Goal: Information Seeking & Learning: Learn about a topic

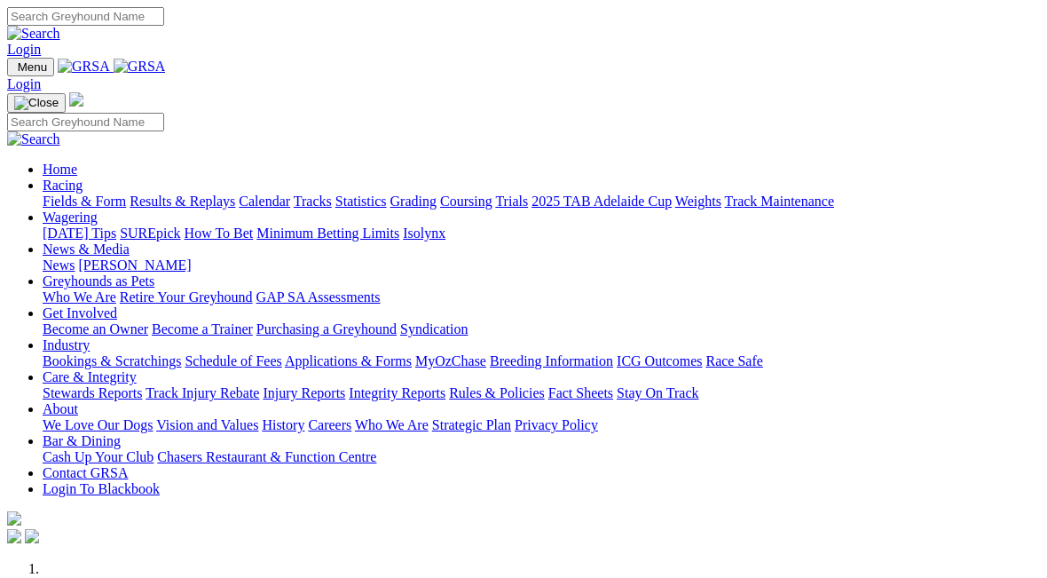
click at [209, 193] on link "Results & Replays" at bounding box center [183, 200] width 106 height 15
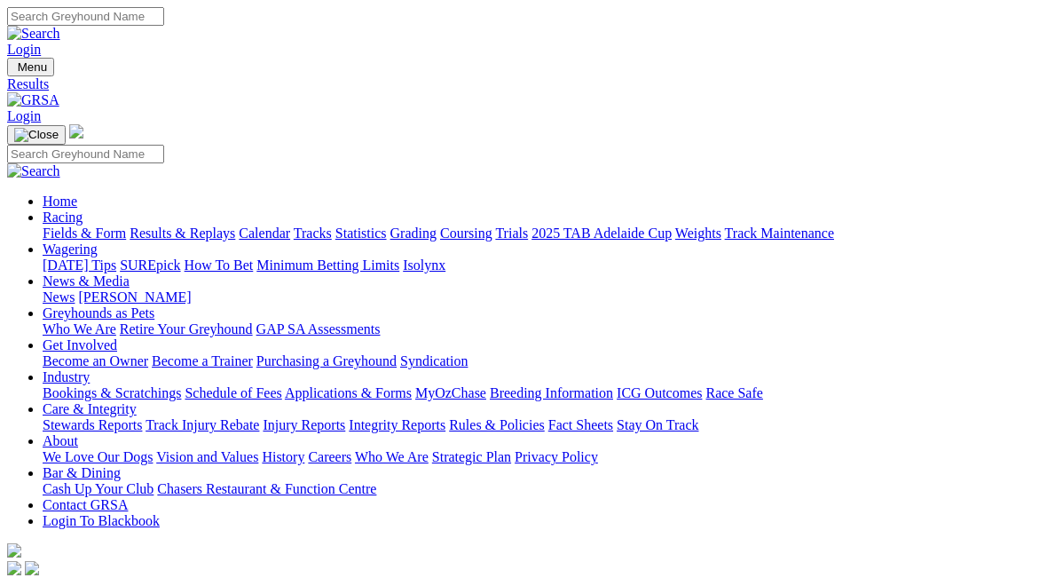
click at [56, 225] on link "Fields & Form" at bounding box center [84, 232] width 83 height 15
click at [201, 225] on link "Results & Replays" at bounding box center [183, 232] width 106 height 15
click at [67, 225] on link "Fields & Form" at bounding box center [84, 232] width 83 height 15
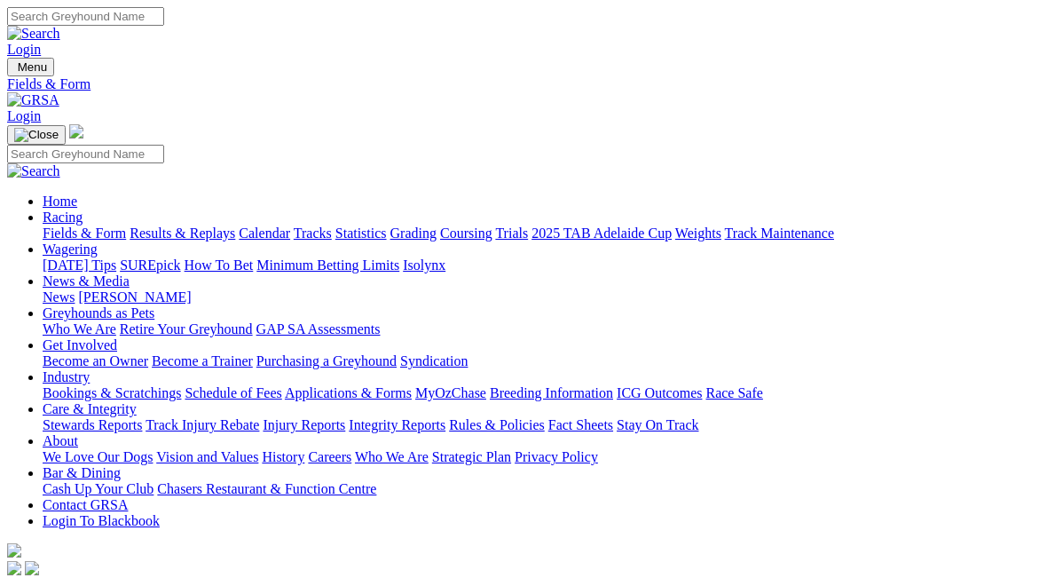
click at [224, 225] on link "Results & Replays" at bounding box center [183, 232] width 106 height 15
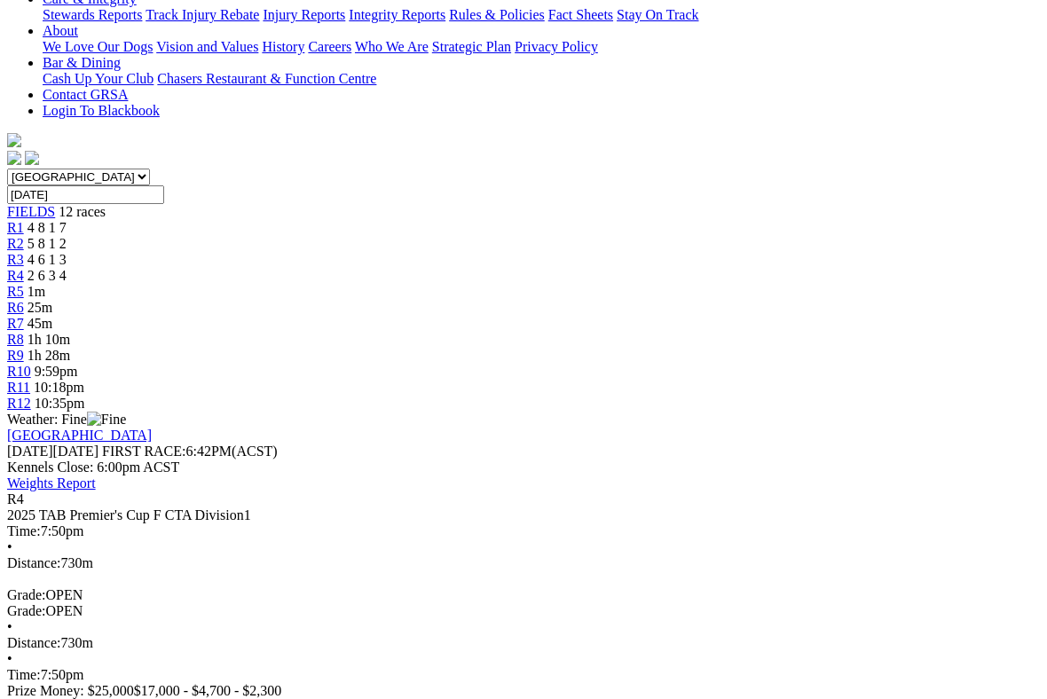
scroll to position [412, 0]
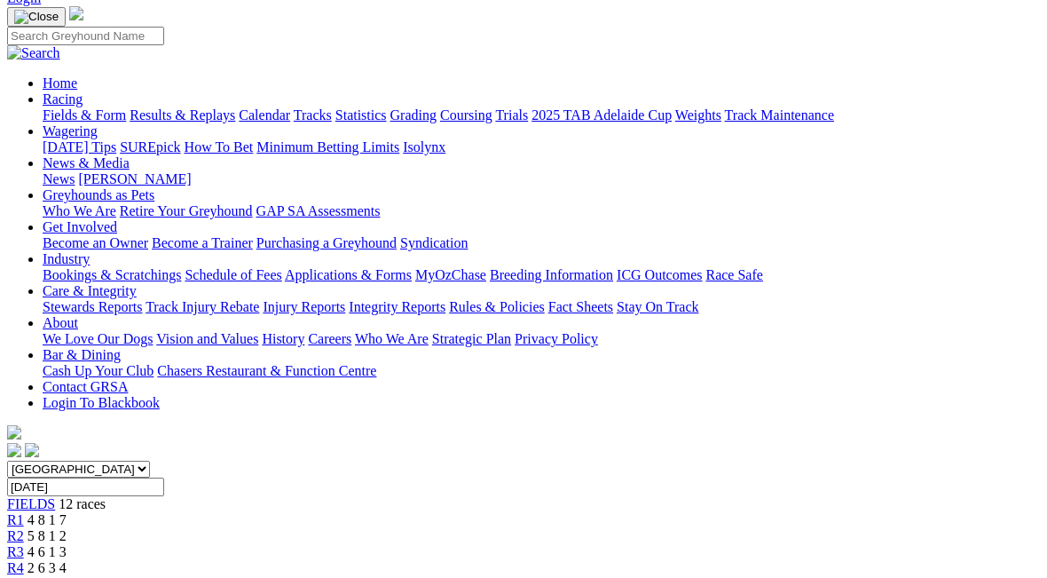
scroll to position [0, 0]
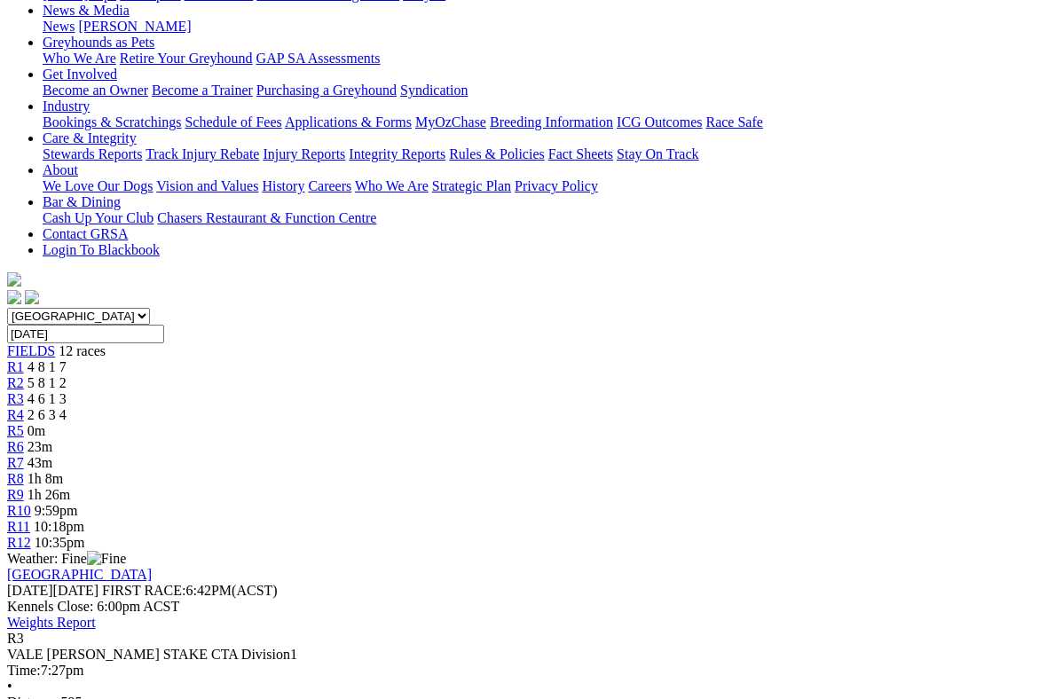
scroll to position [272, 0]
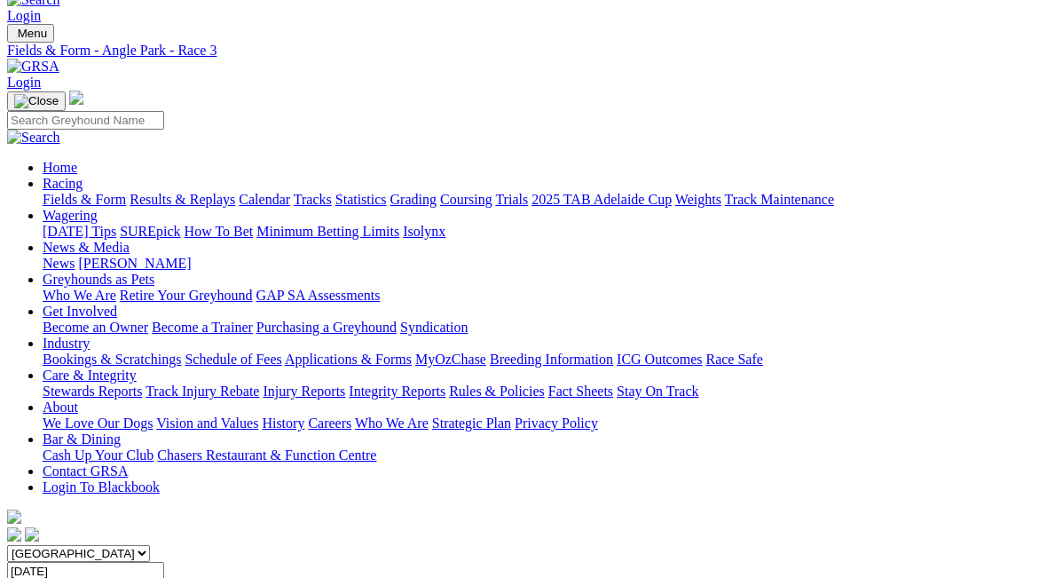
scroll to position [0, 0]
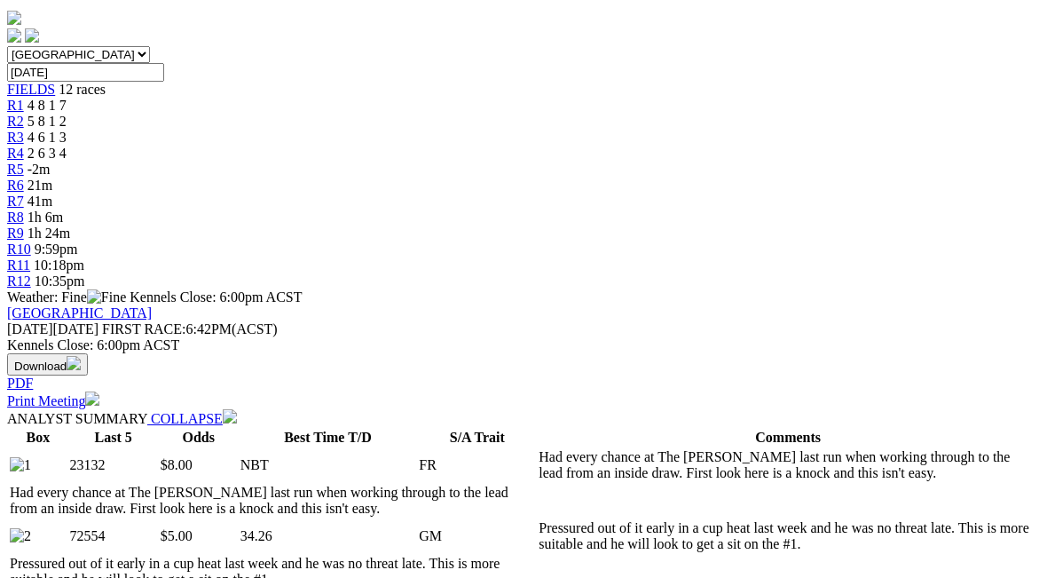
scroll to position [531, 0]
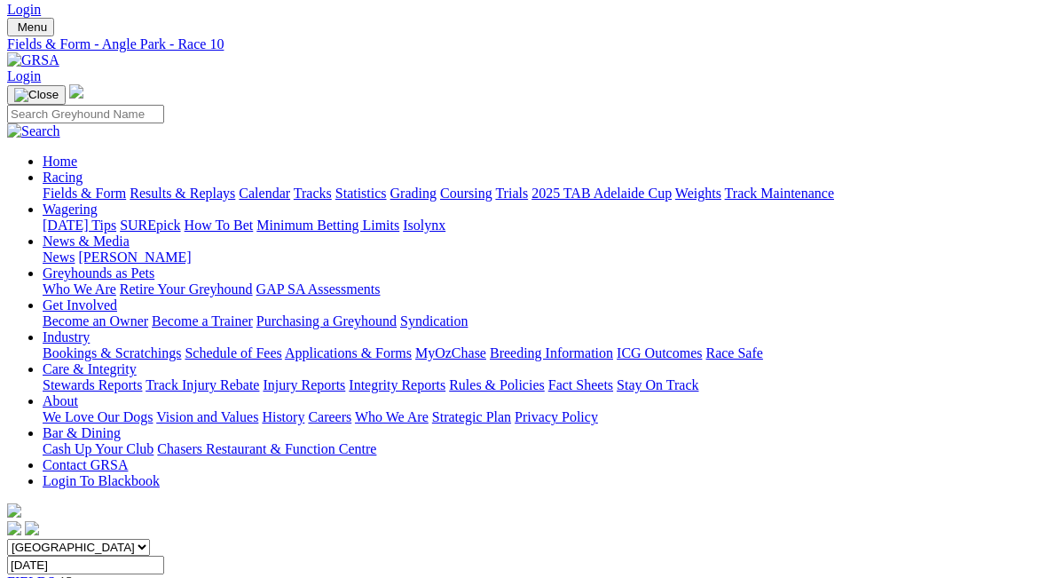
scroll to position [0, 0]
